Goal: Communication & Community: Ask a question

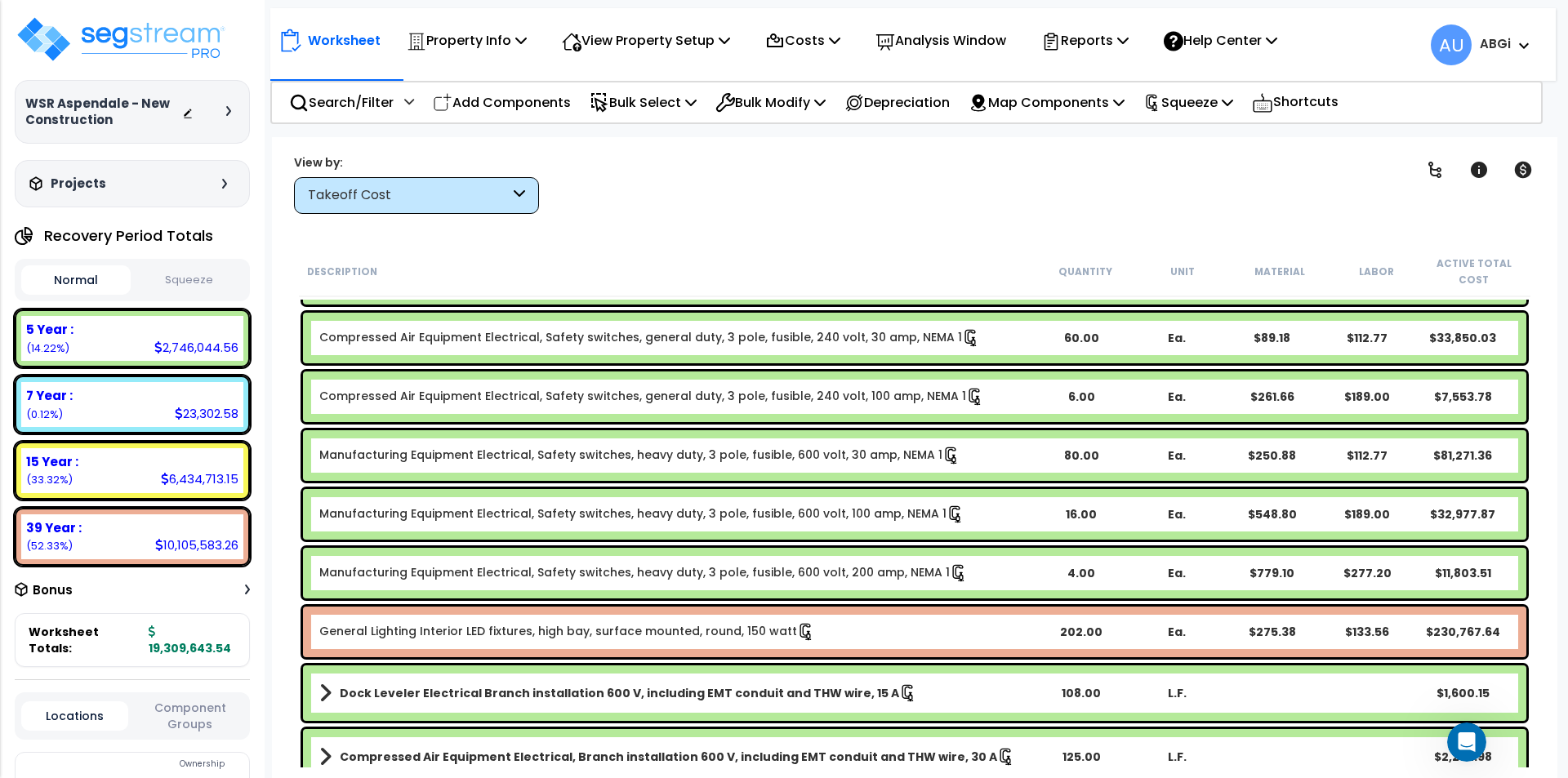
scroll to position [727, 0]
click at [1467, 748] on icon "Open Intercom Messenger" at bounding box center [1467, 742] width 27 height 27
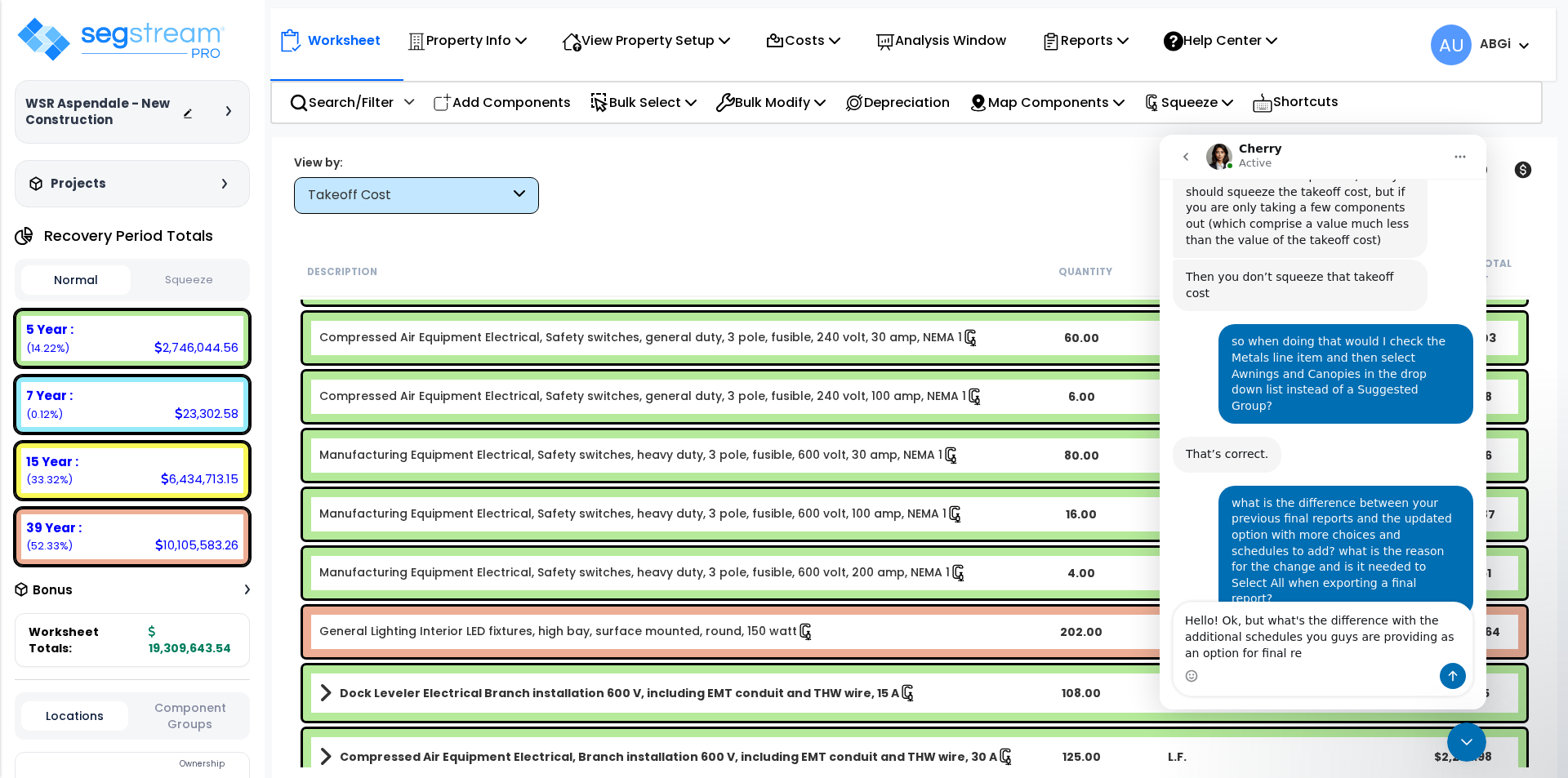
scroll to position [923, 0]
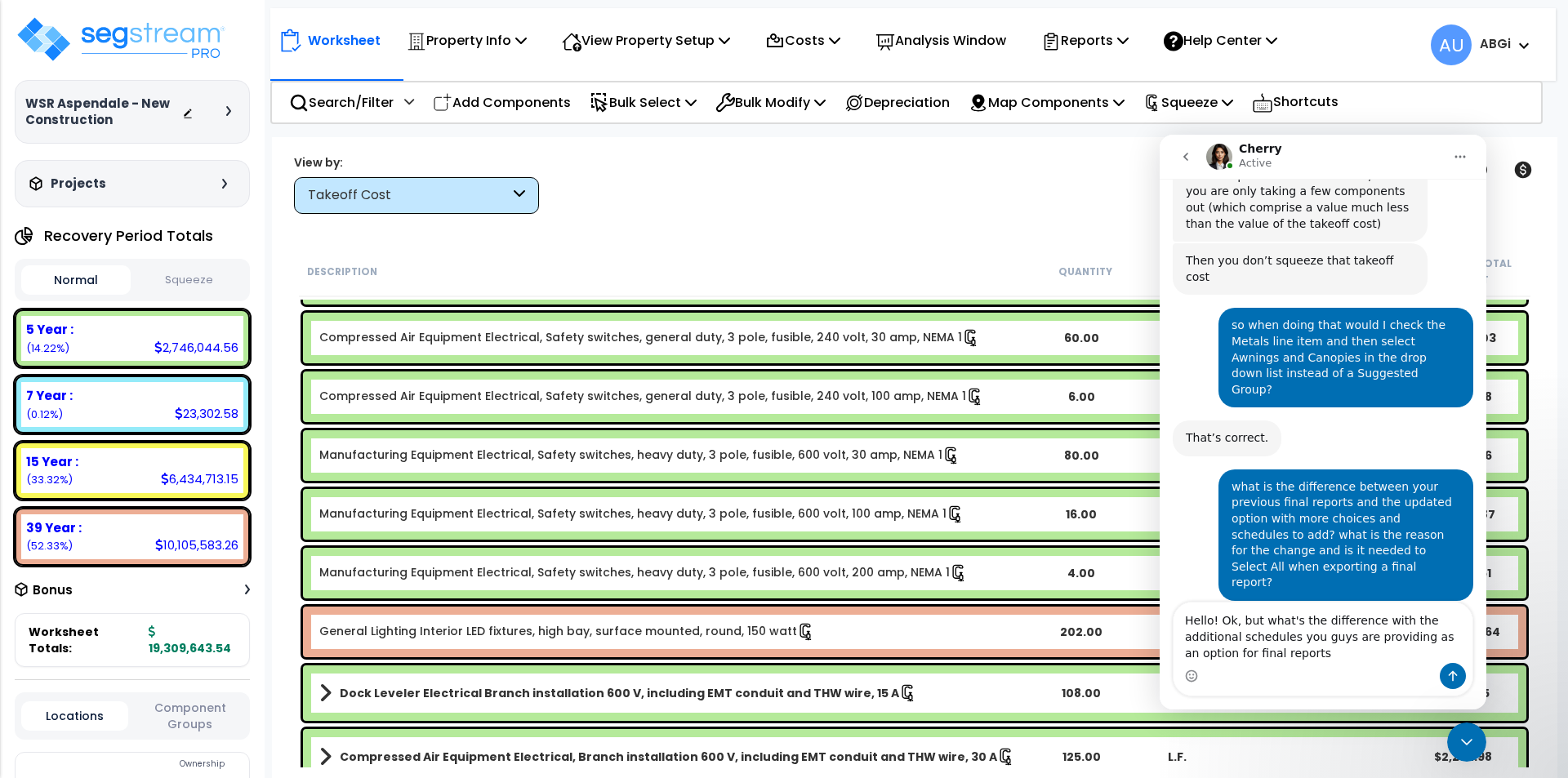
type textarea "Hello! Ok, but what's the difference with the additional schedules you guys are…"
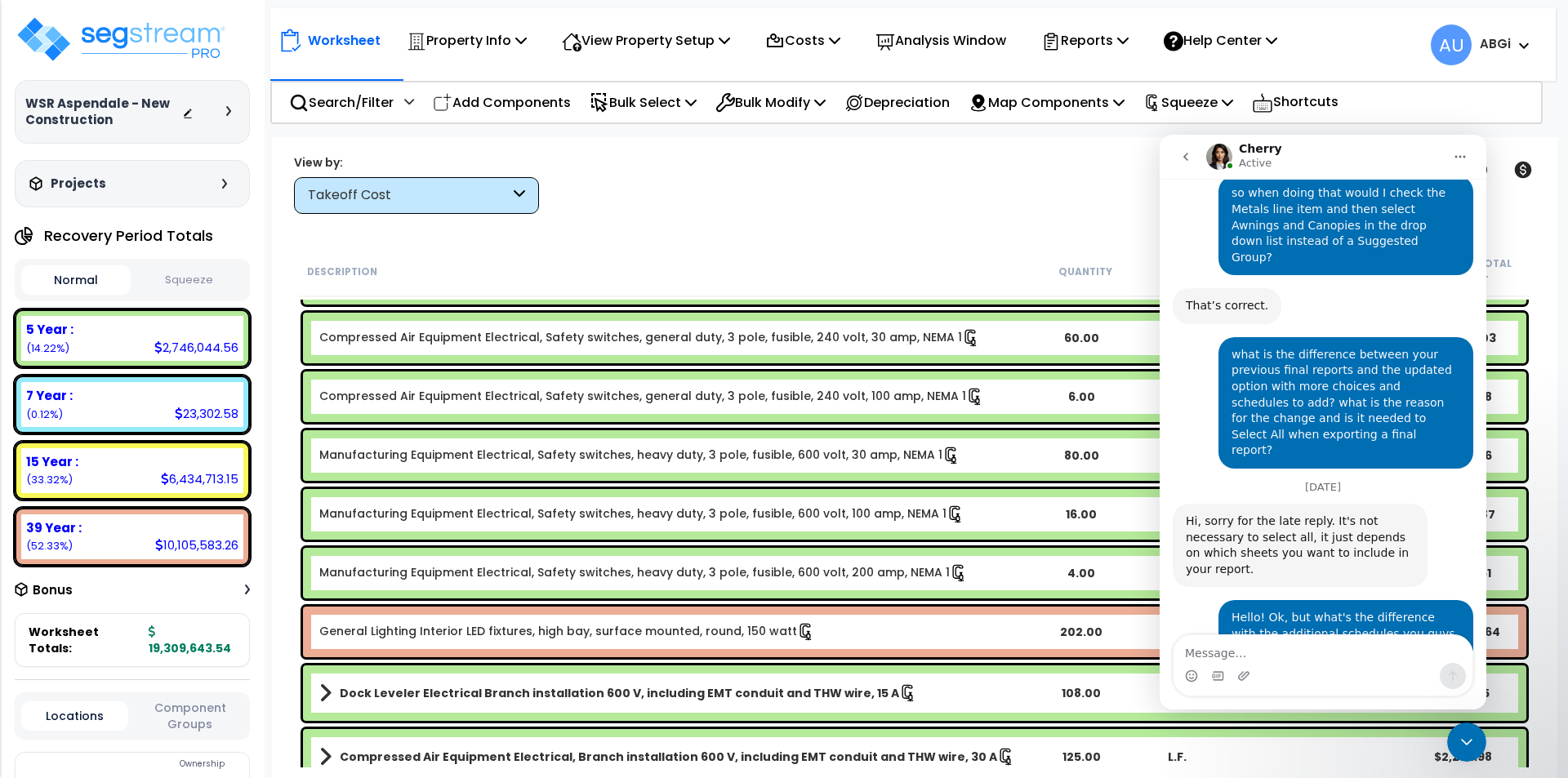
scroll to position [1061, 0]
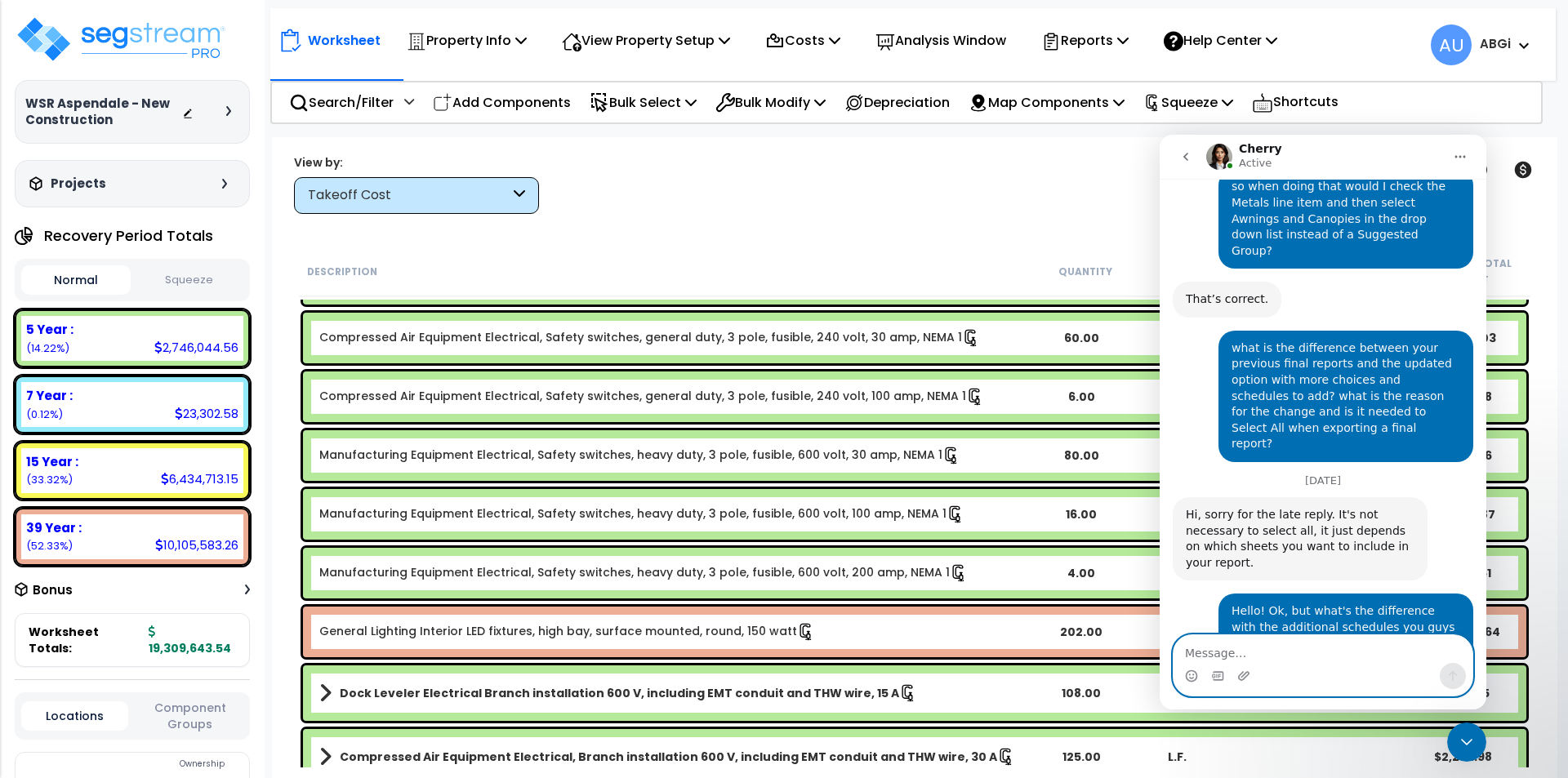
click at [1245, 649] on textarea "Message…" at bounding box center [1324, 648] width 299 height 27
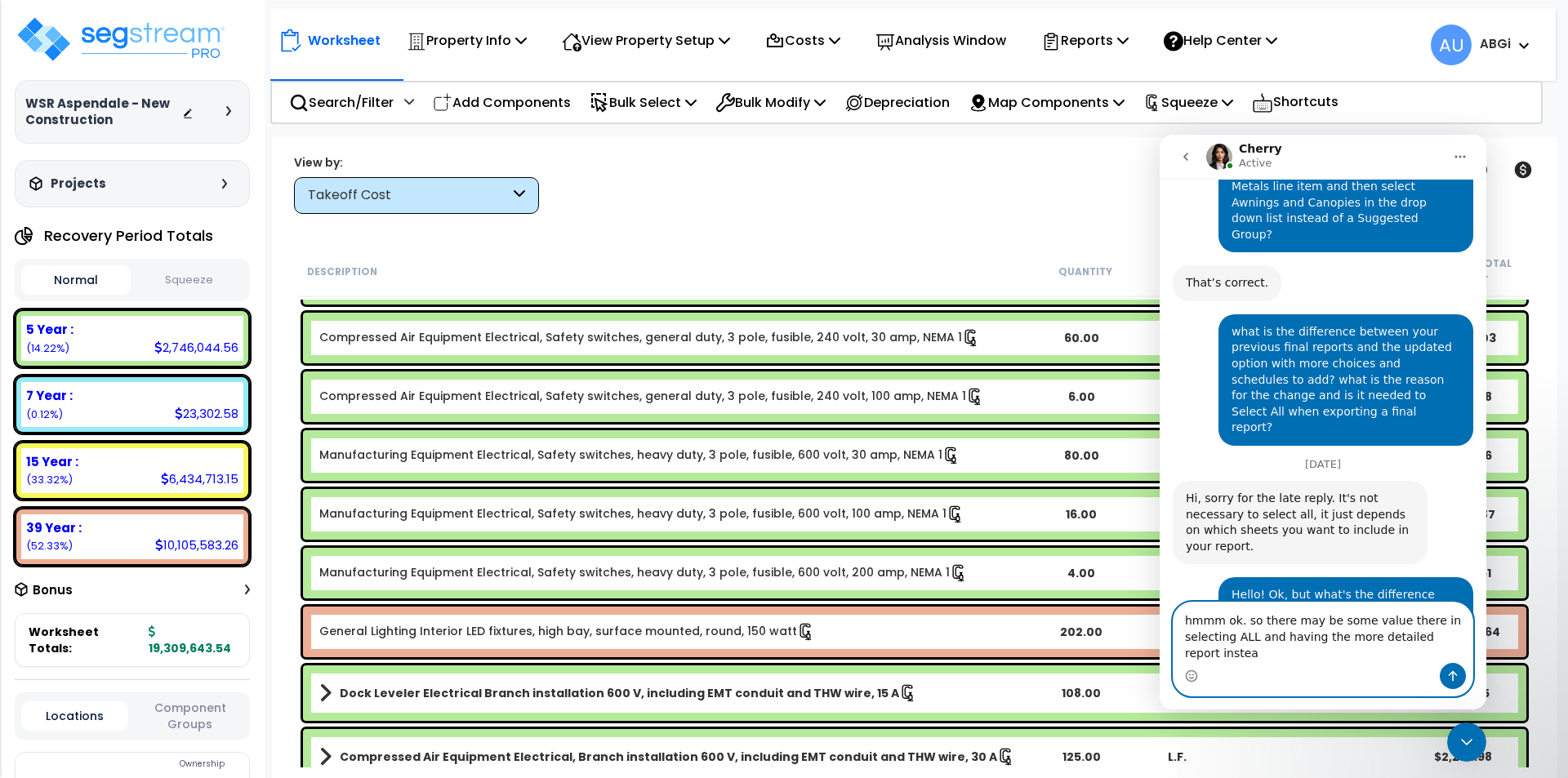
scroll to position [1095, 0]
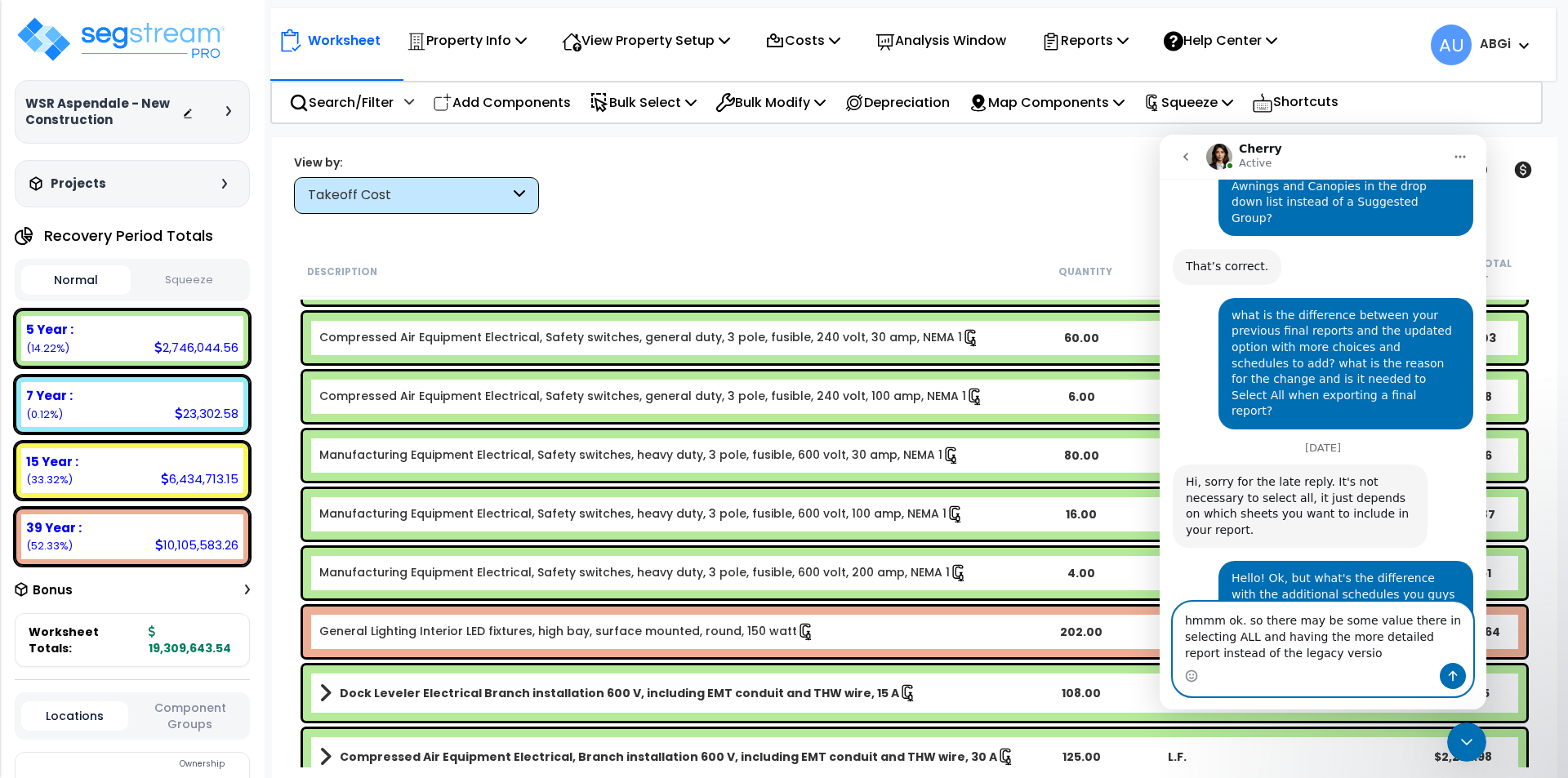
type textarea "hmmm ok. so there may be some value there in selecting ALL and having the more …"
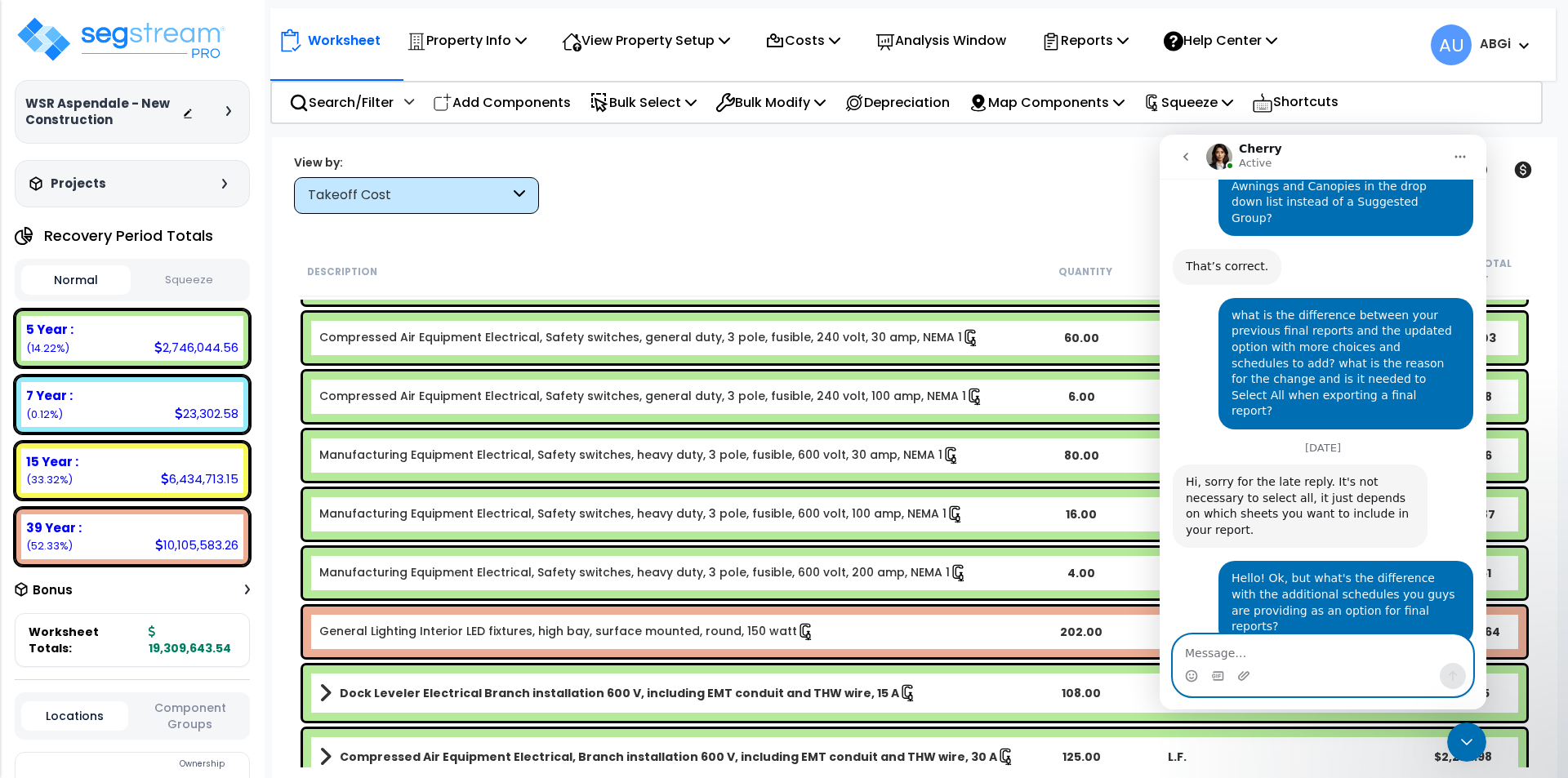
scroll to position [1142, 0]
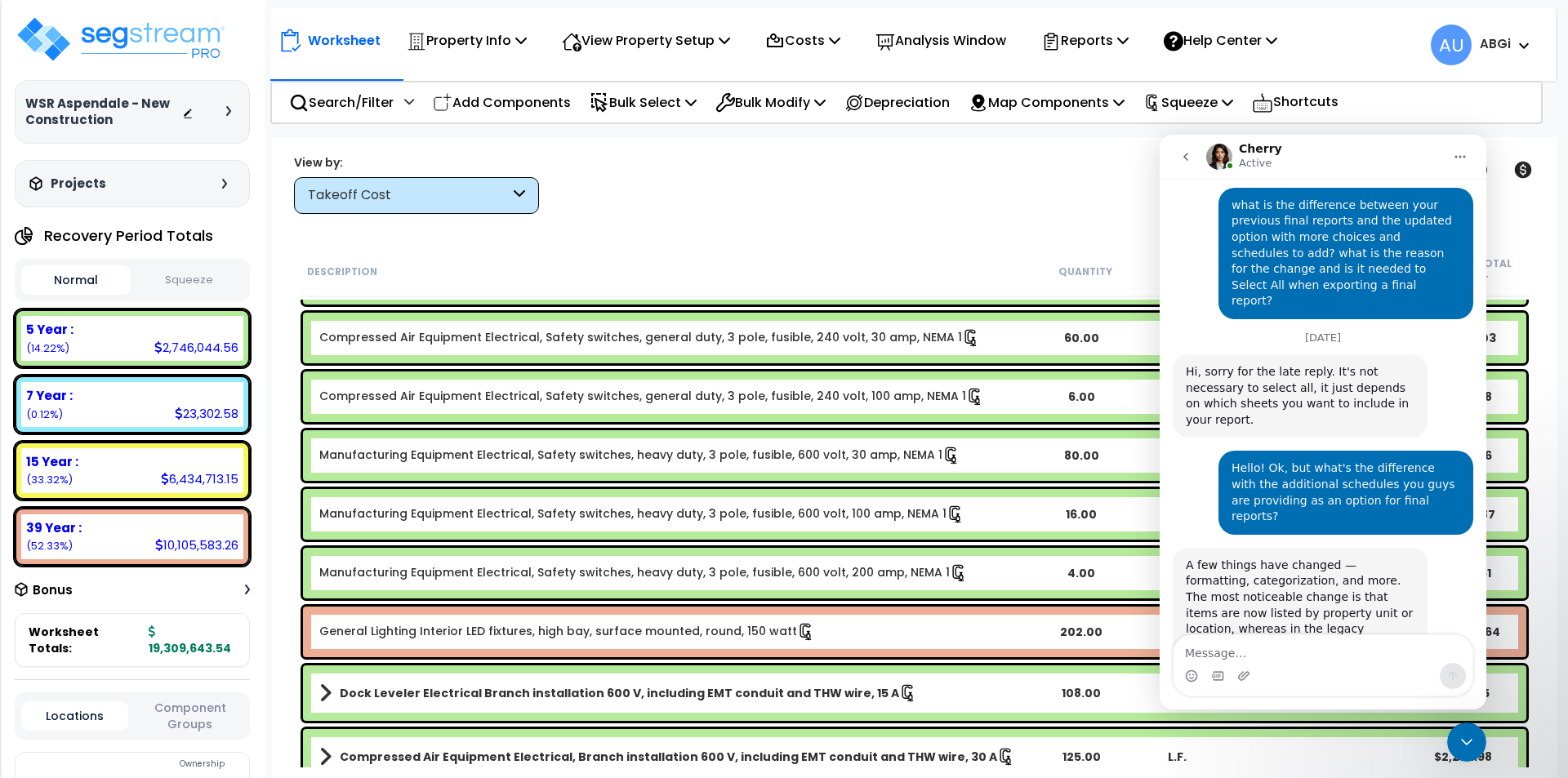
scroll to position [1223, 0]
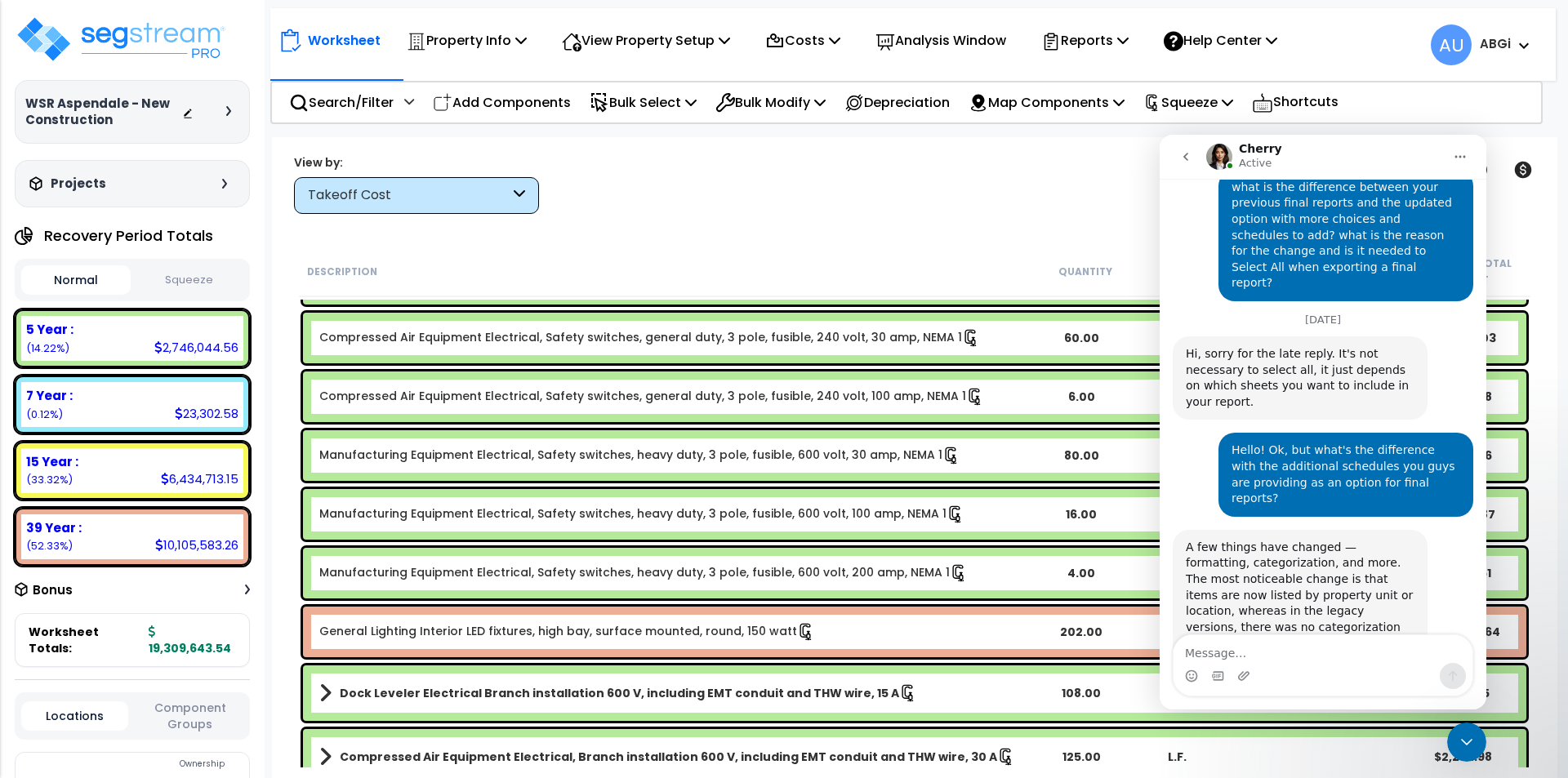
click at [1311, 671] on div "Intercom messenger" at bounding box center [1324, 676] width 299 height 26
click at [1304, 660] on textarea "Message…" at bounding box center [1324, 648] width 299 height 27
click at [1192, 650] on textarea "o thanks for clarifying" at bounding box center [1324, 648] width 299 height 27
type textarea "ok thanks for clarifying"
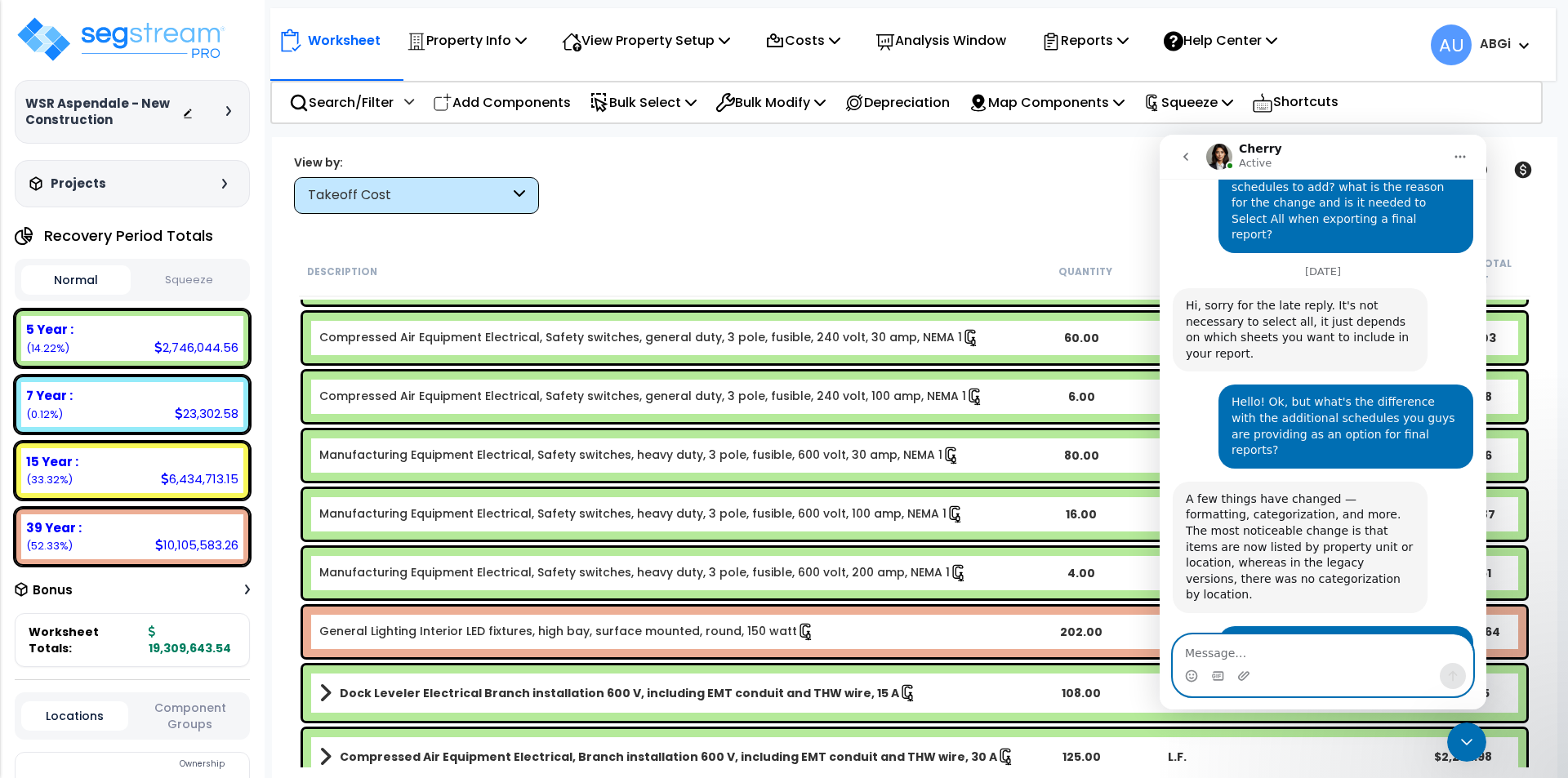
scroll to position [1272, 0]
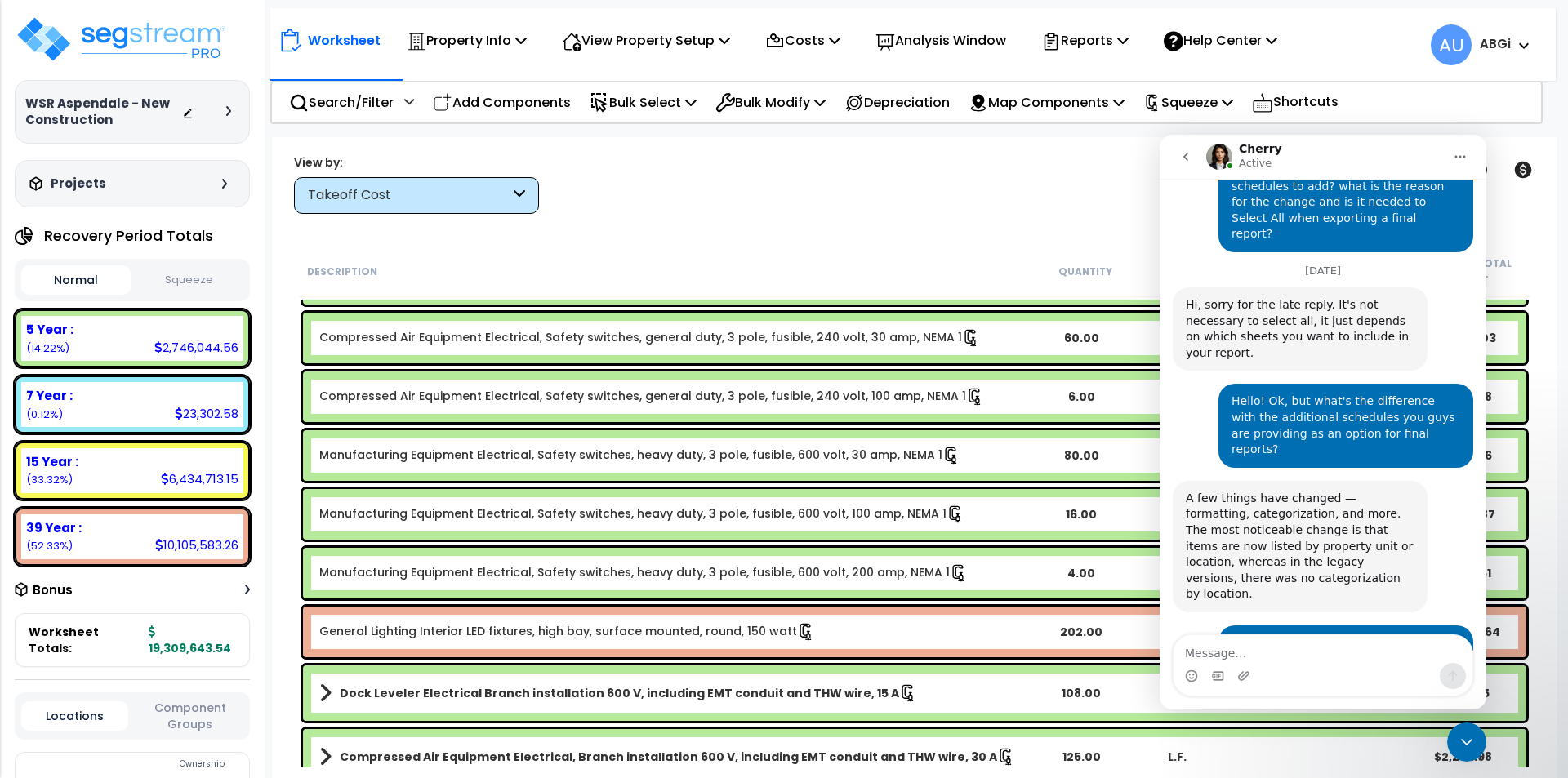
click at [1282, 665] on div "Intercom messenger" at bounding box center [1324, 676] width 299 height 26
click at [1259, 662] on textarea "Message…" at bounding box center [1324, 648] width 299 height 27
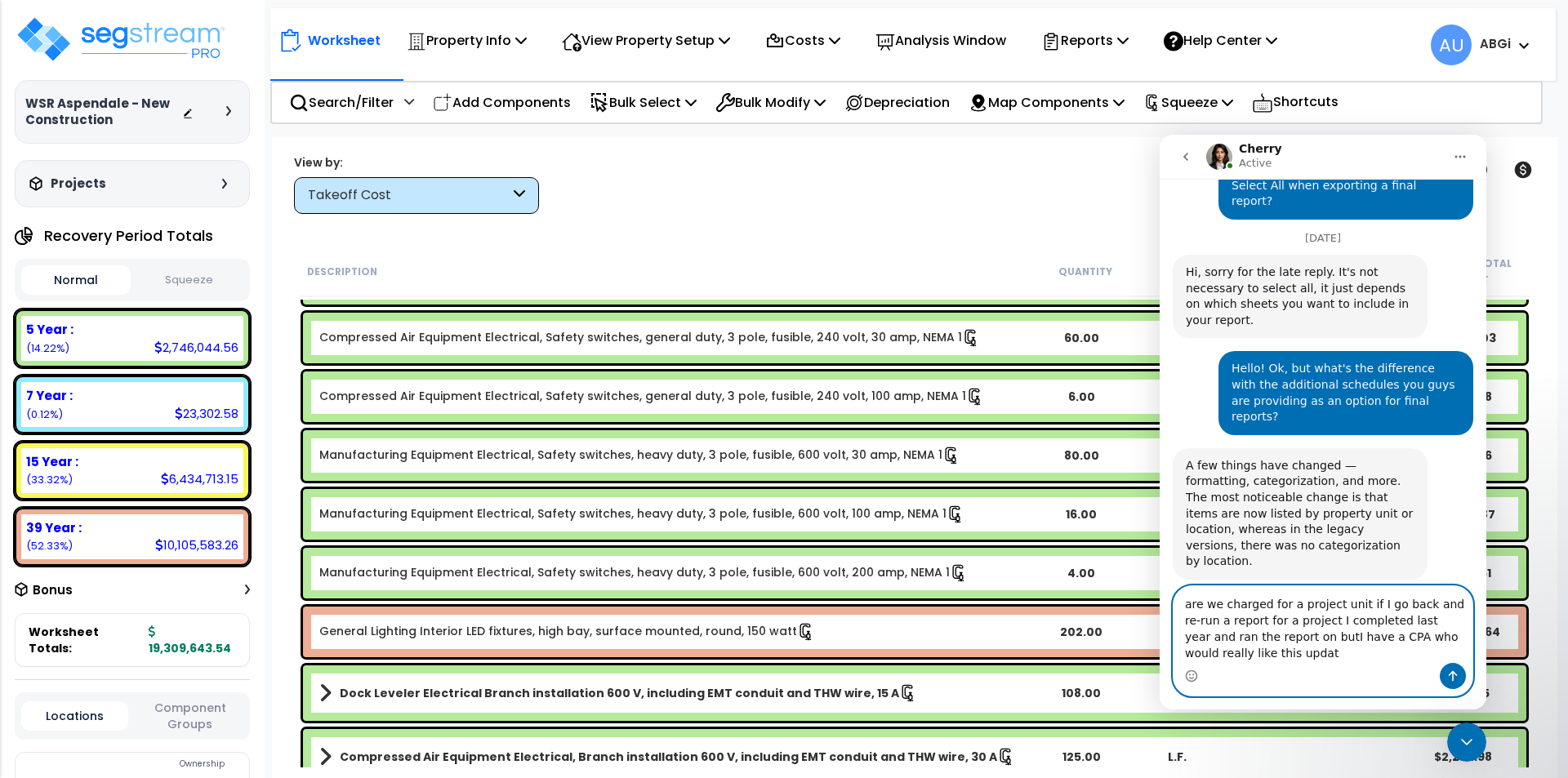
scroll to position [1321, 0]
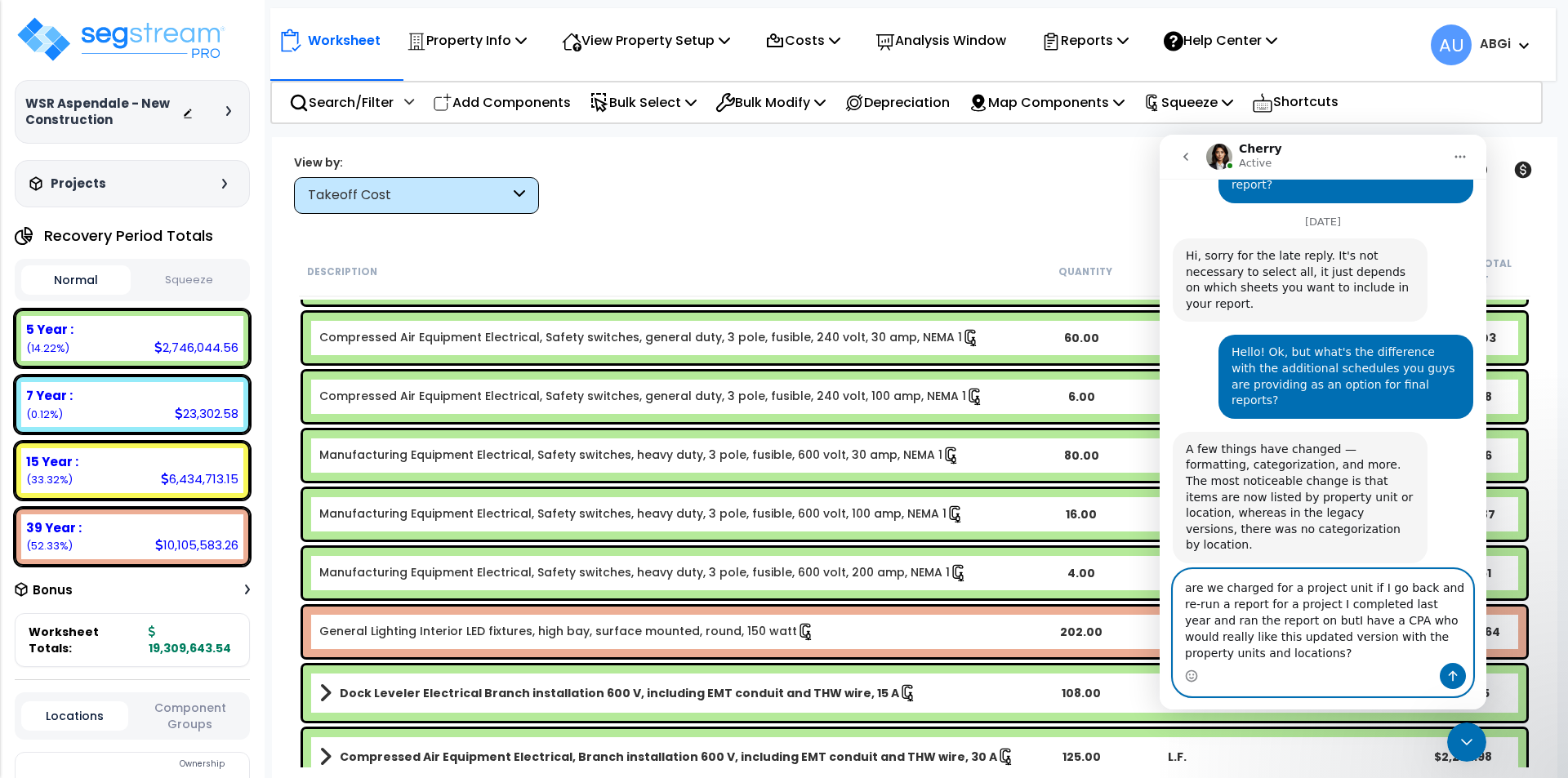
click at [1253, 636] on textarea "are we charged for a project unit if I go back and re-run a report for a projec…" at bounding box center [1324, 617] width 299 height 93
type textarea "are we charged for a project unit if I go back and re-run a report for a projec…"
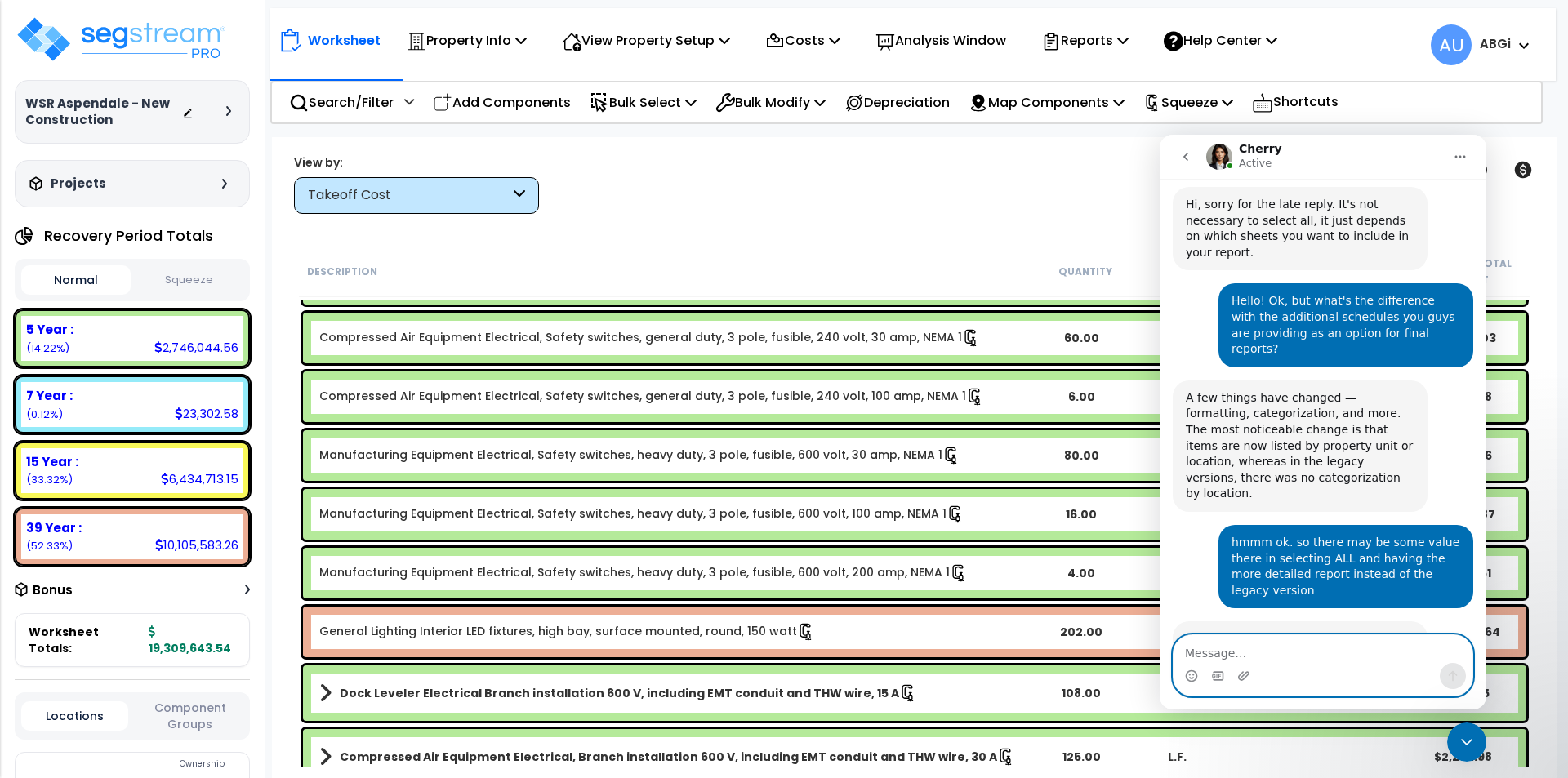
scroll to position [1388, 0]
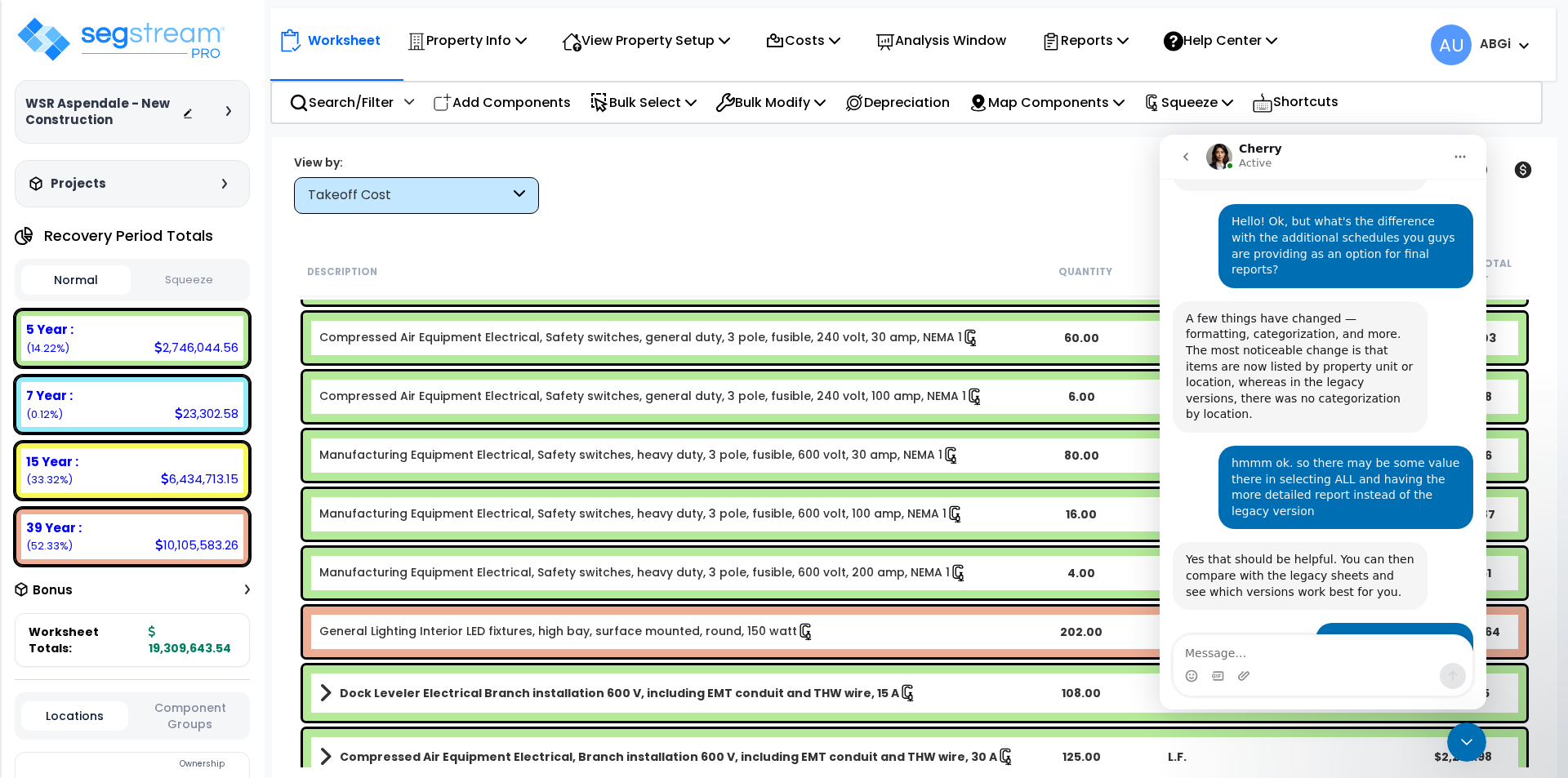
scroll to position [1470, 0]
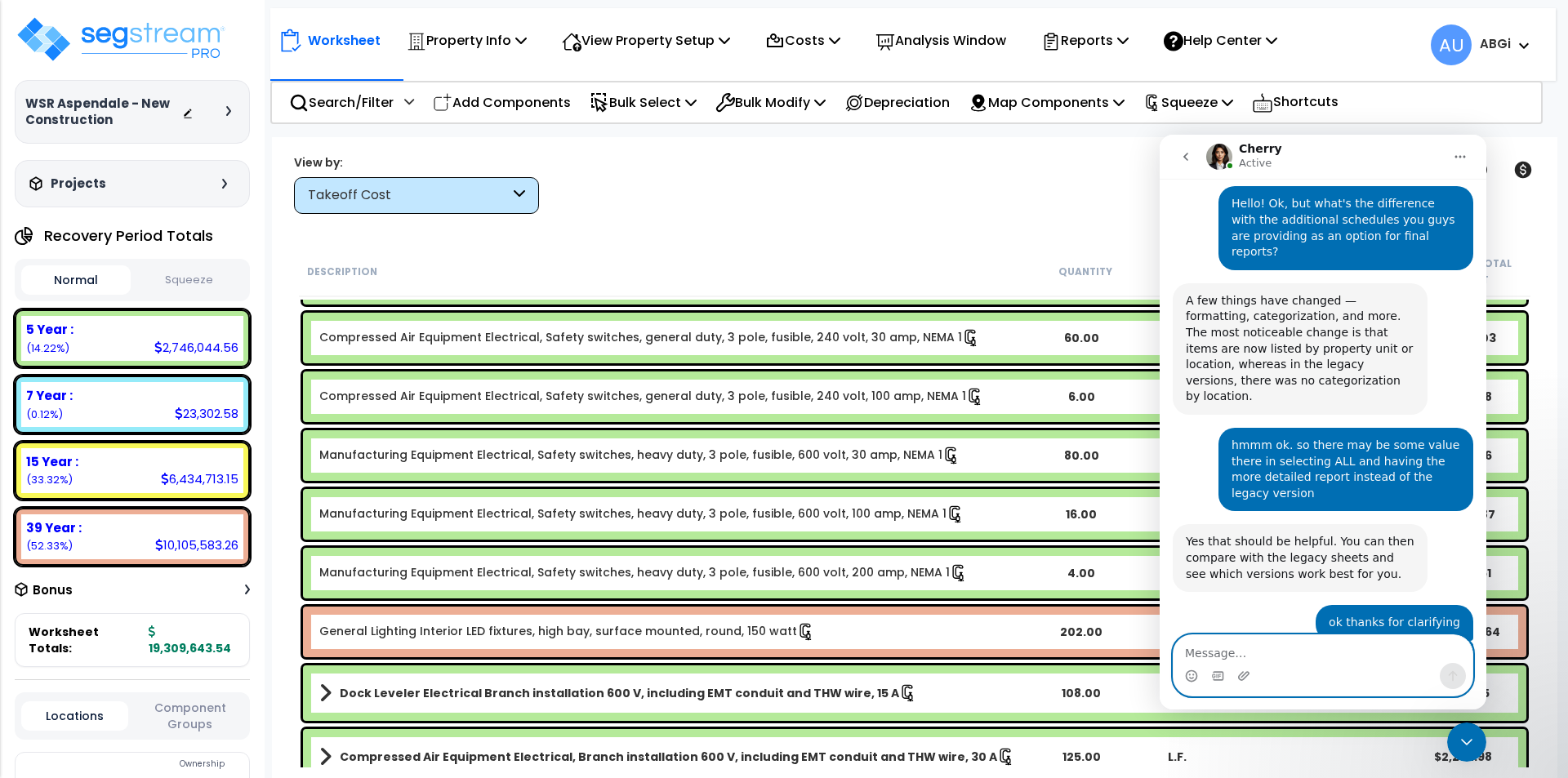
click at [1335, 659] on textarea "Message…" at bounding box center [1324, 648] width 299 height 27
click at [1186, 670] on icon "Emoji picker" at bounding box center [1192, 677] width 13 height 13
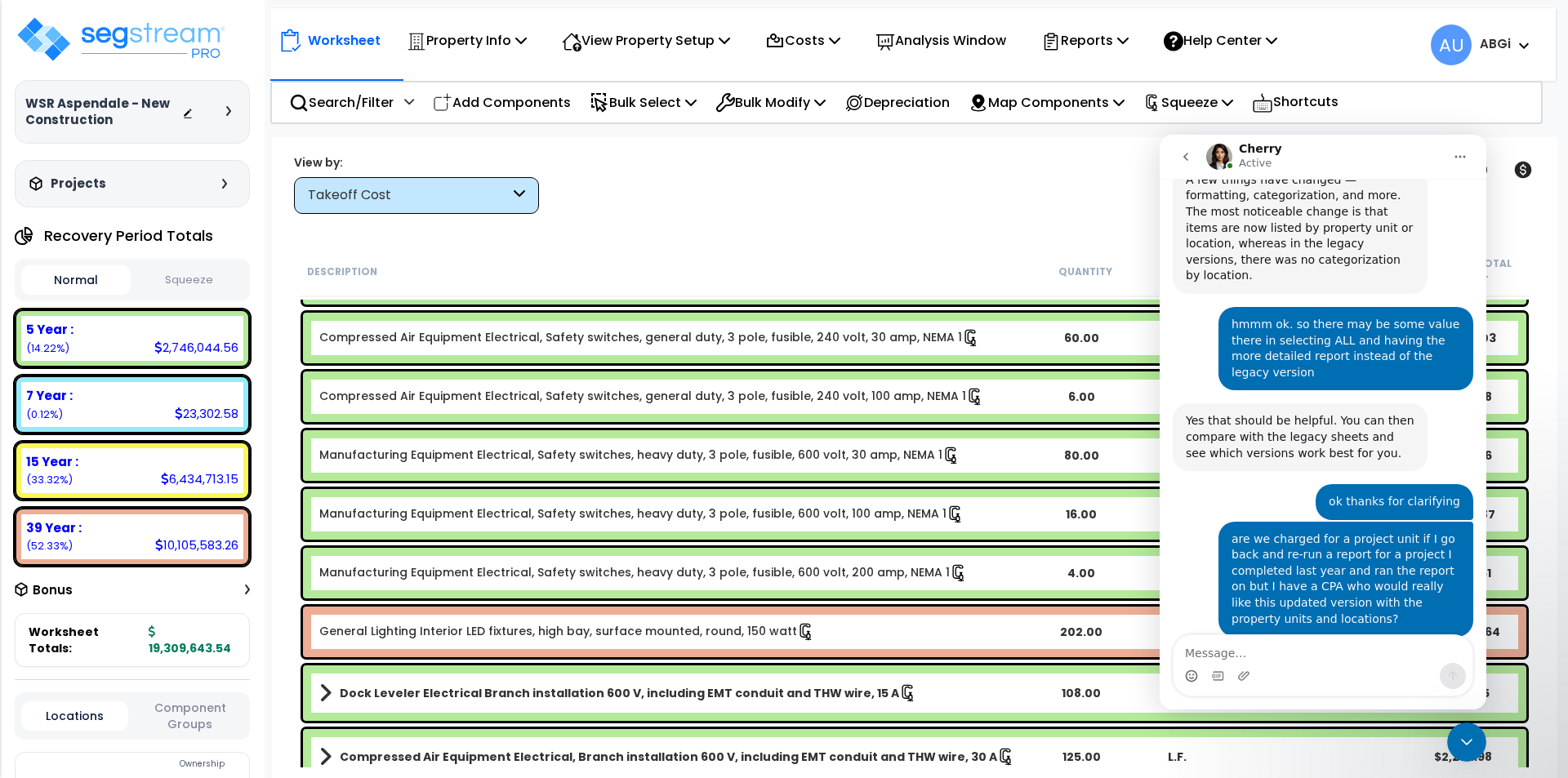
click at [1262, 660] on div "You will only be charged once per worksheet, so you won’t be charged again for …" at bounding box center [1300, 692] width 229 height 64
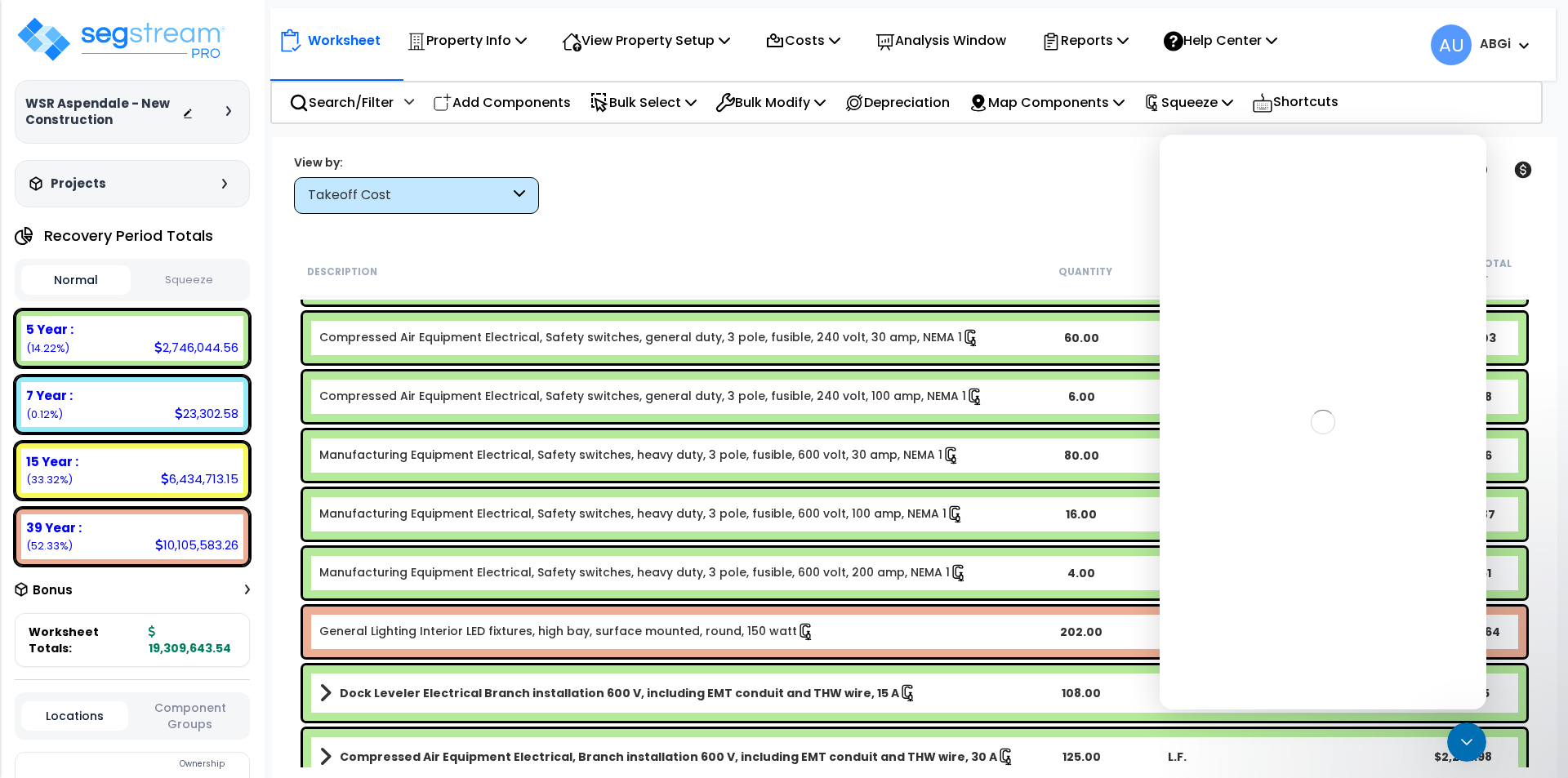
scroll to position [0, 0]
